Goal: Transaction & Acquisition: Purchase product/service

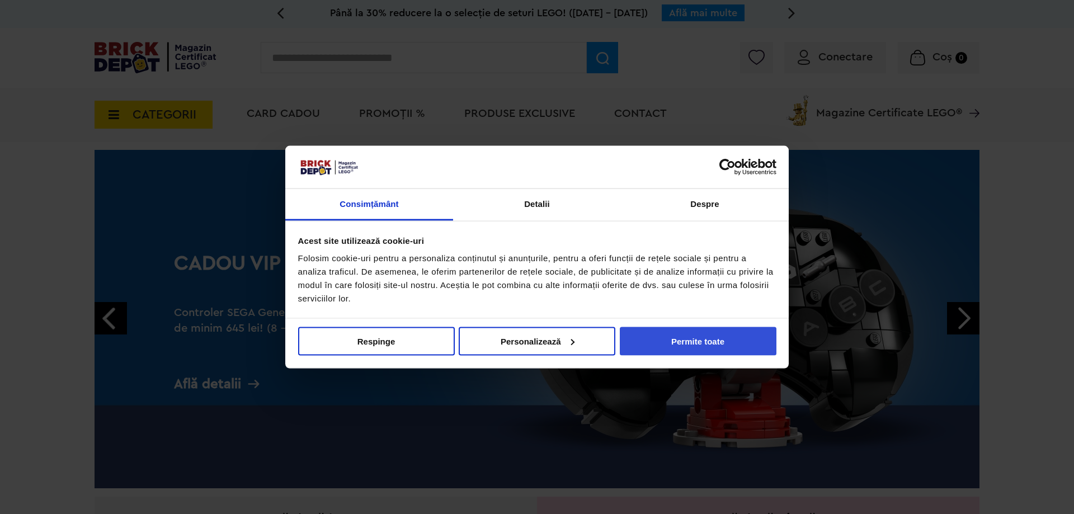
click at [680, 332] on button "Permite toate" at bounding box center [698, 341] width 157 height 29
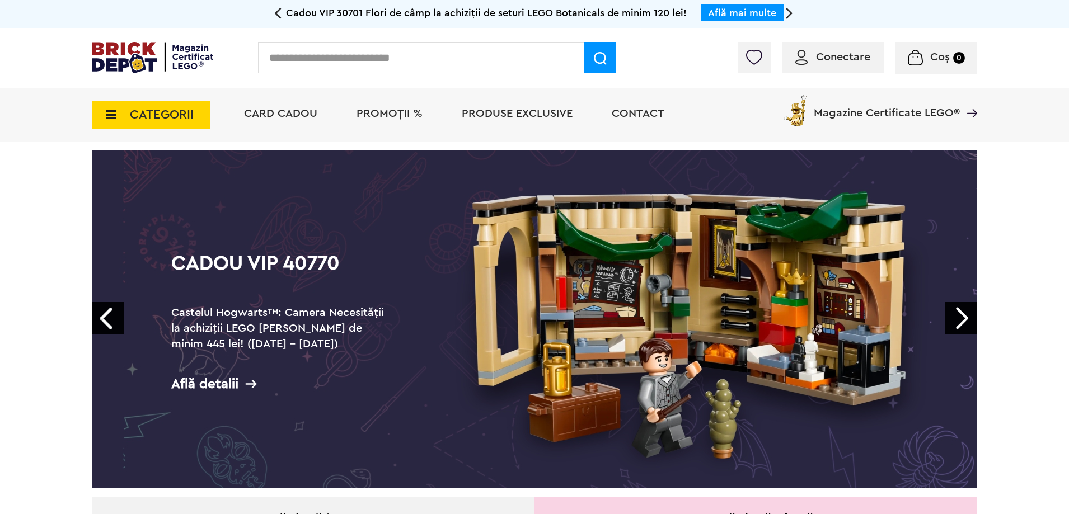
click at [106, 311] on link "Prev" at bounding box center [108, 318] width 32 height 32
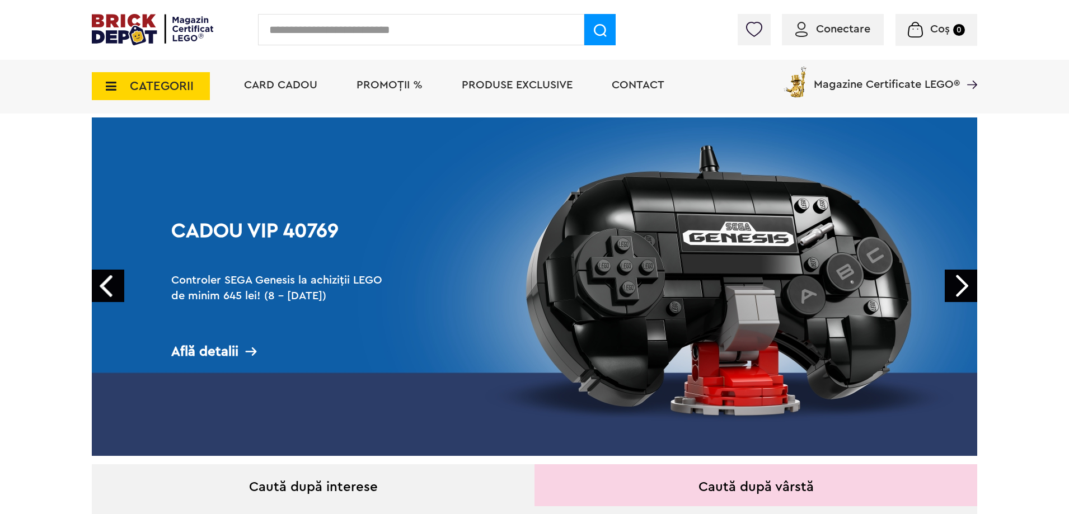
scroll to position [55, 0]
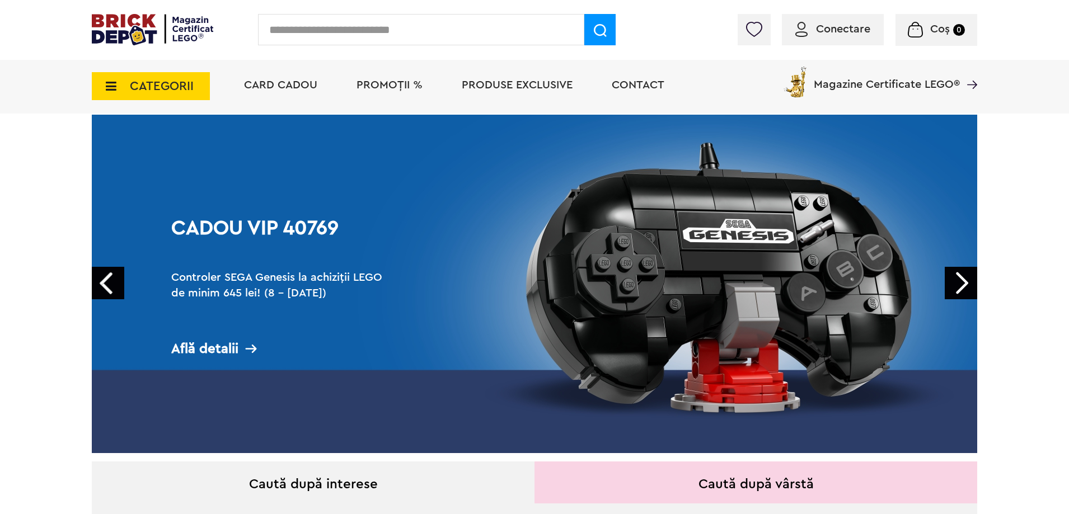
click at [971, 275] on link "Next" at bounding box center [961, 283] width 32 height 32
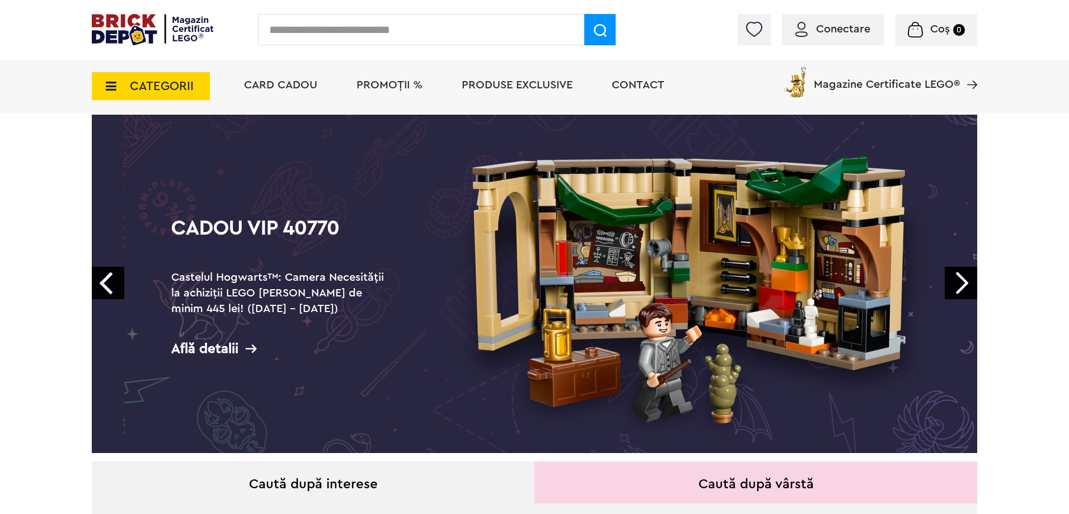
click at [970, 275] on link "Next" at bounding box center [961, 283] width 32 height 32
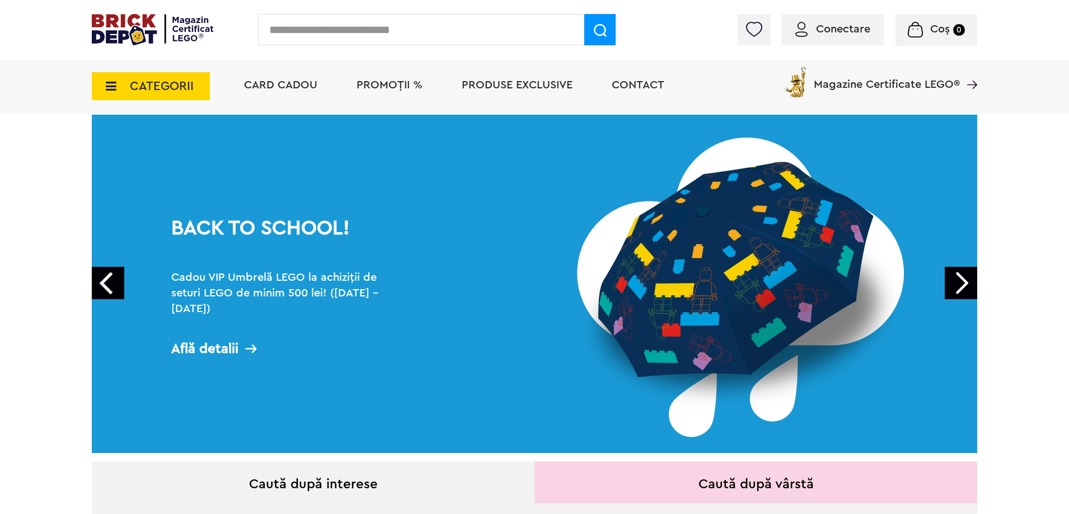
click at [970, 275] on link "Next" at bounding box center [961, 283] width 32 height 32
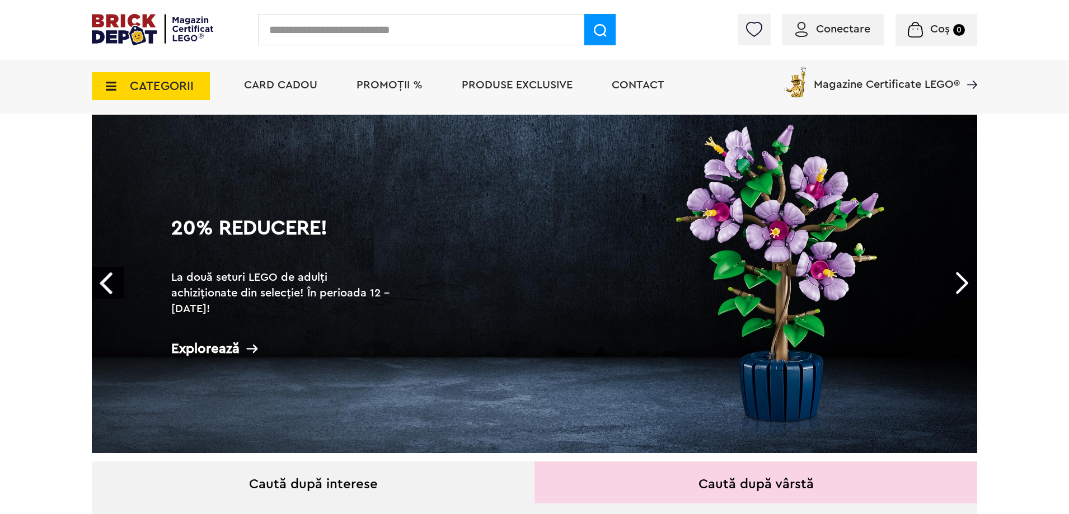
click at [970, 275] on link "Next" at bounding box center [961, 283] width 32 height 32
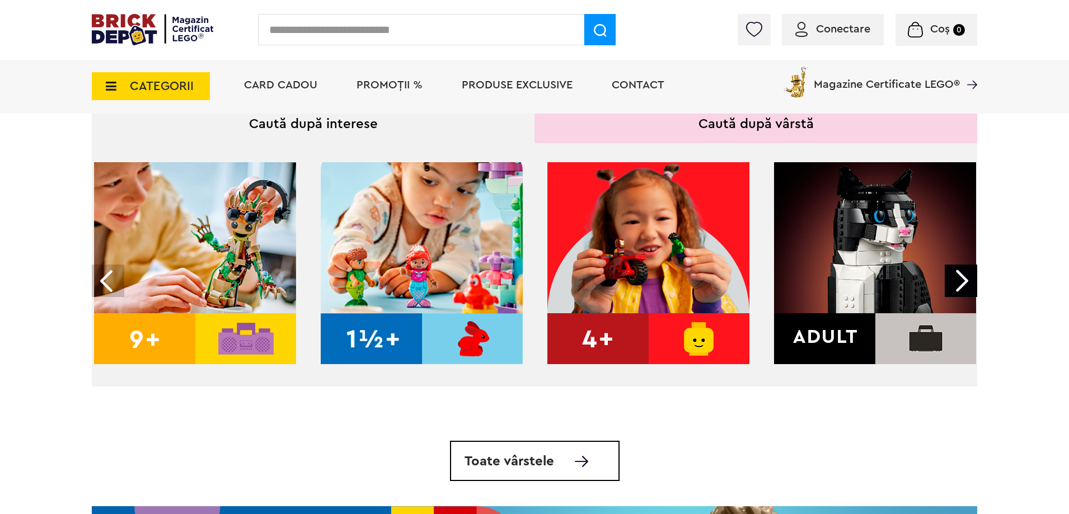
scroll to position [431, 0]
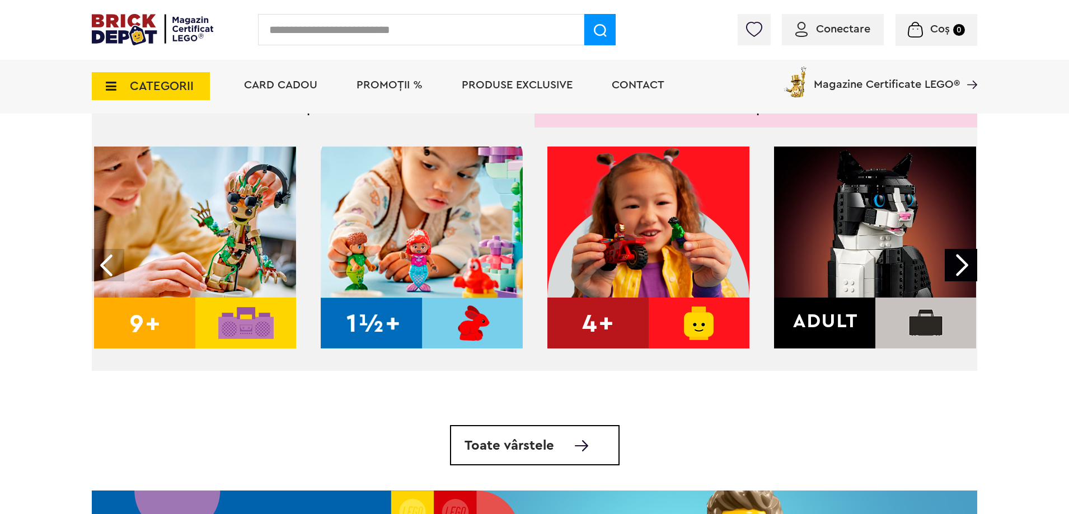
click at [898, 262] on img at bounding box center [875, 248] width 202 height 202
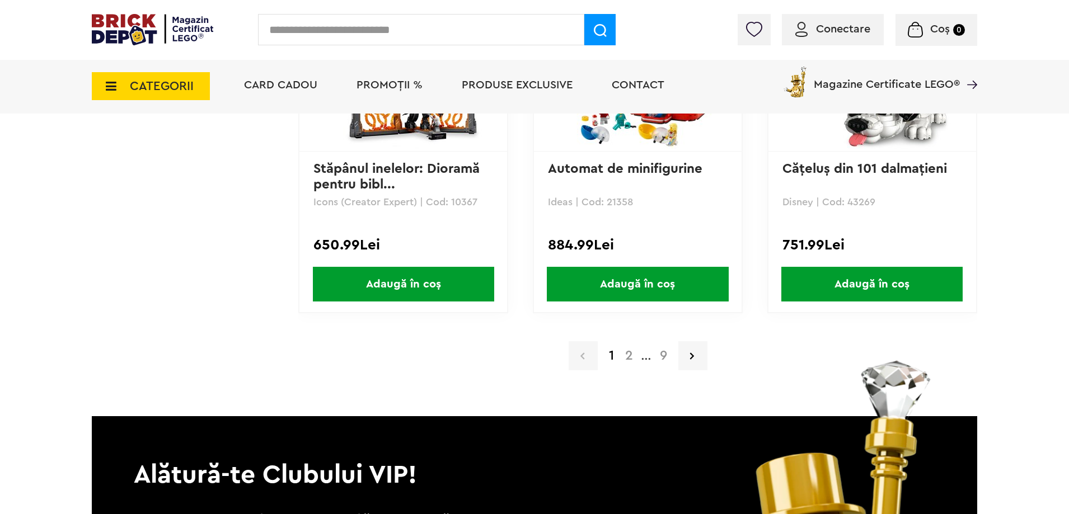
scroll to position [2341, 0]
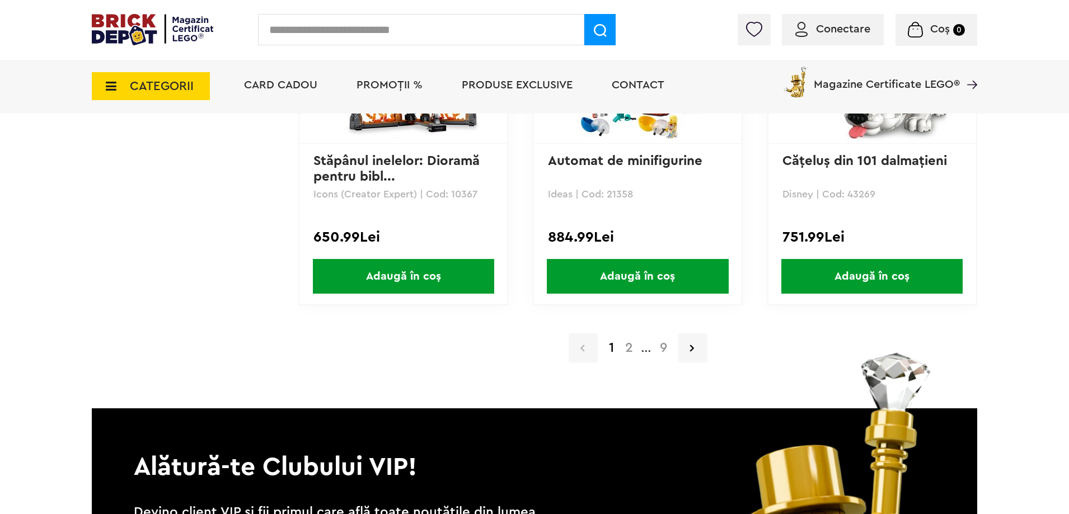
click at [632, 350] on a=Adult&order=1&page=2"] "2" at bounding box center [628, 347] width 19 height 13
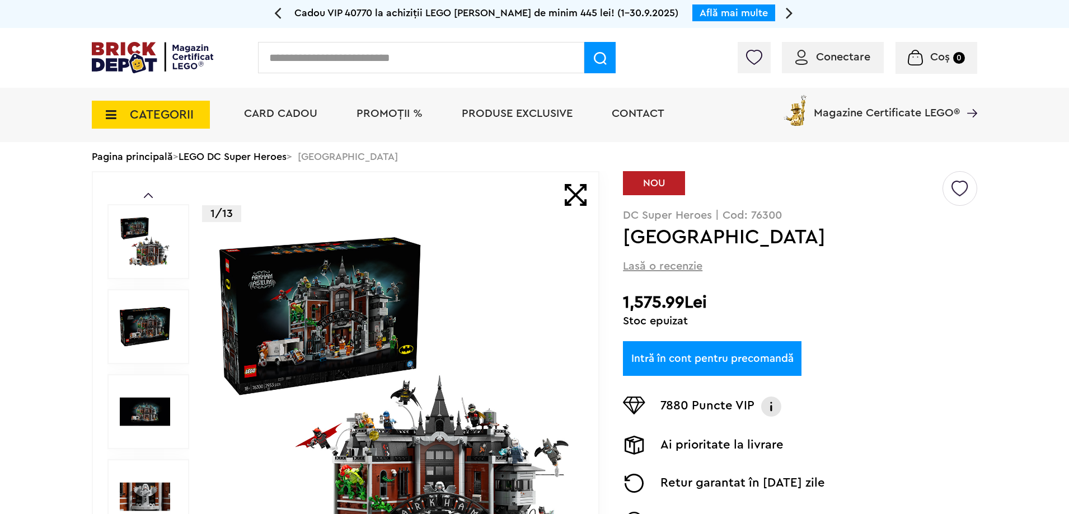
scroll to position [56, 0]
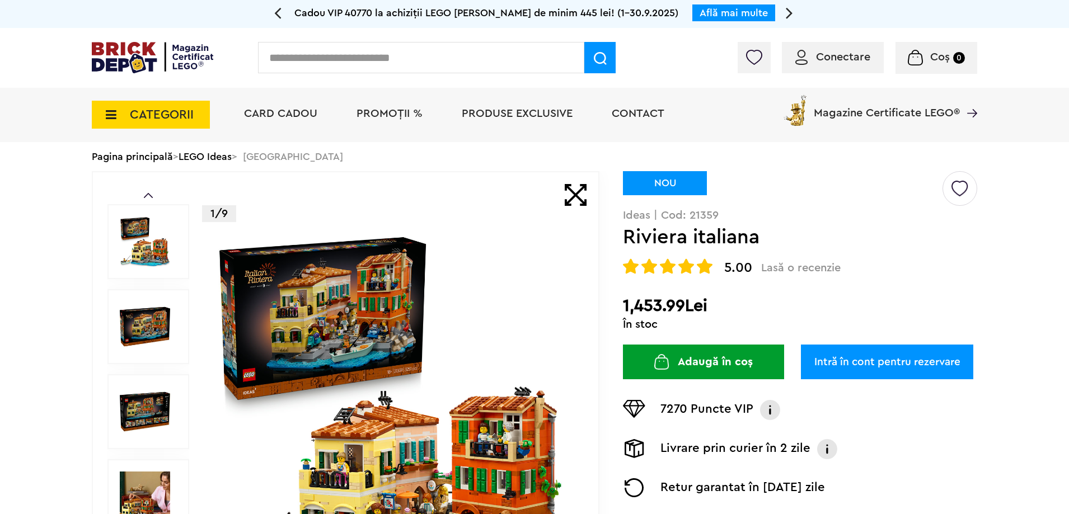
click at [381, 391] on img at bounding box center [394, 412] width 360 height 360
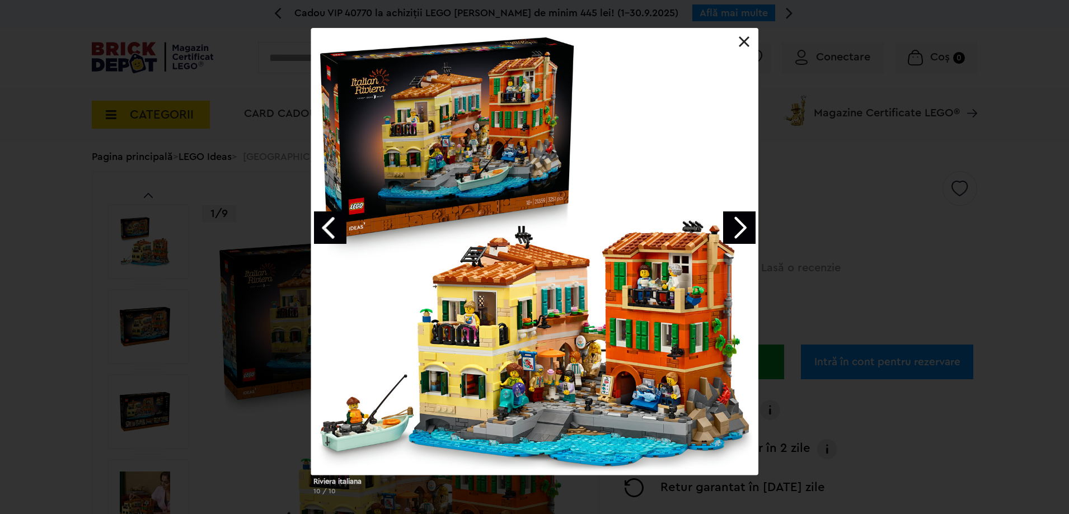
click at [851, 239] on div "Riviera italiana 10 / 10" at bounding box center [534, 266] width 1069 height 476
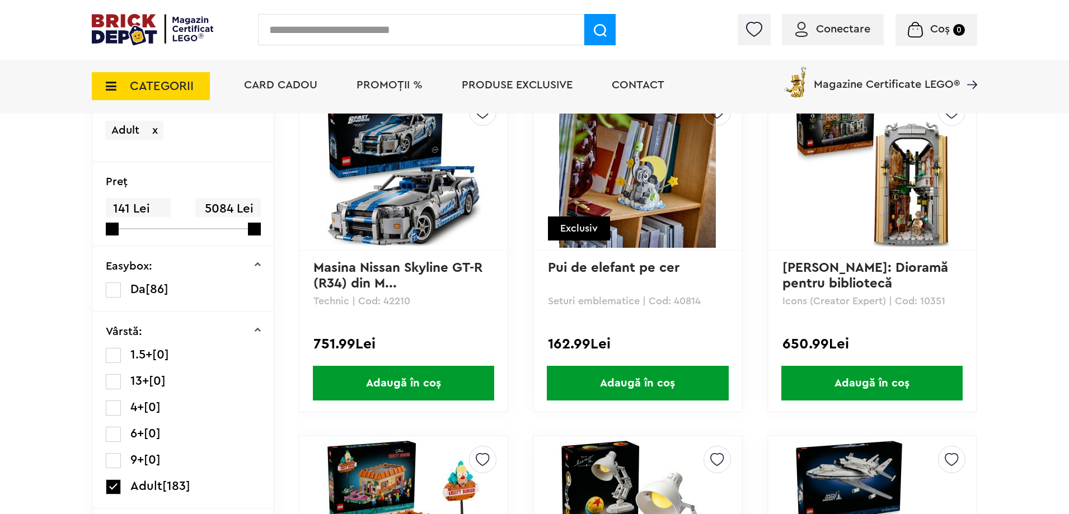
scroll to position [147, 0]
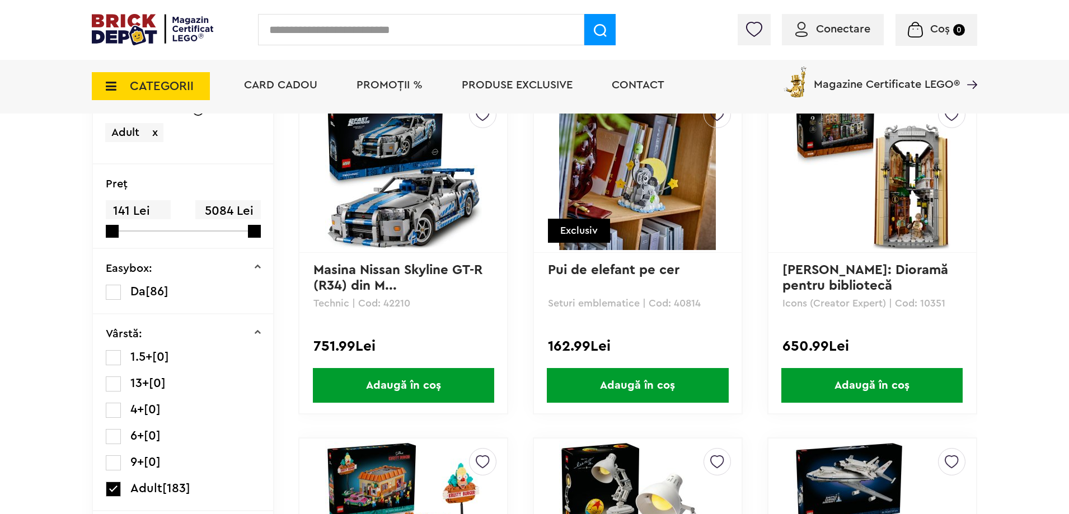
drag, startPoint x: 1015, startPoint y: 205, endPoint x: 1015, endPoint y: 214, distance: 9.0
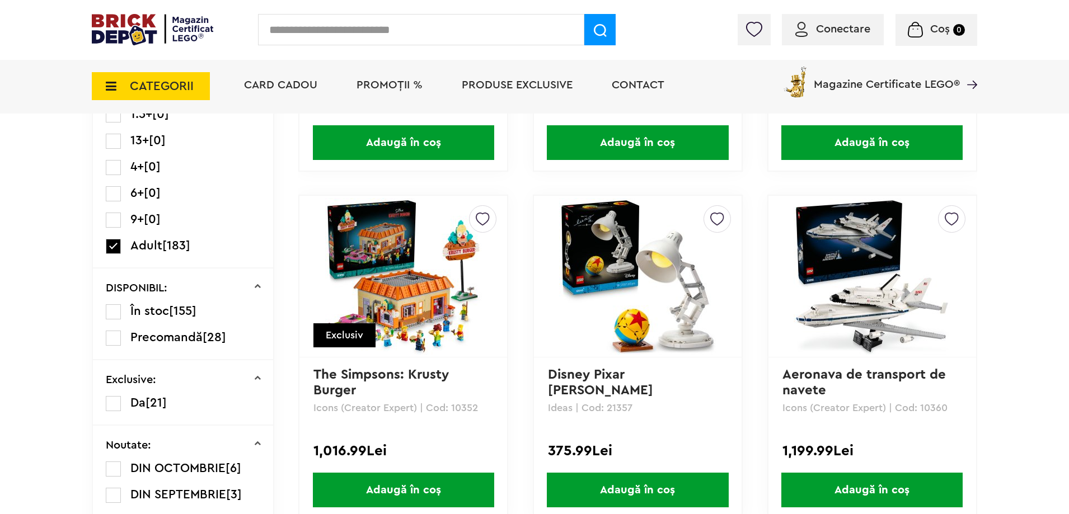
scroll to position [392, 0]
